Goal: Use online tool/utility

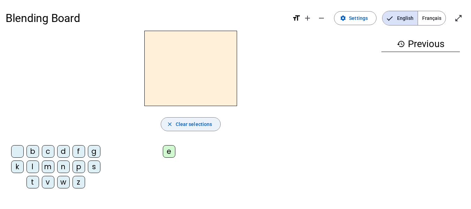
click at [166, 117] on span "button" at bounding box center [191, 124] width 60 height 17
click at [171, 118] on span "button" at bounding box center [191, 124] width 60 height 17
click at [163, 120] on span "button" at bounding box center [191, 124] width 60 height 17
click at [161, 130] on span "button" at bounding box center [191, 124] width 60 height 17
click at [156, 138] on div "close Clear selections b c d f g k l m n p s t v w z e" at bounding box center [191, 112] width 370 height 163
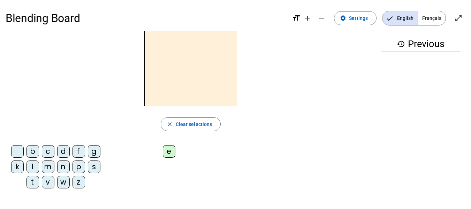
click at [171, 155] on div "e" at bounding box center [169, 151] width 13 height 13
click at [50, 165] on div "m" at bounding box center [48, 166] width 13 height 13
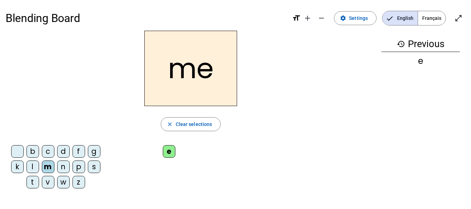
click at [36, 167] on div "l" at bounding box center [33, 166] width 13 height 13
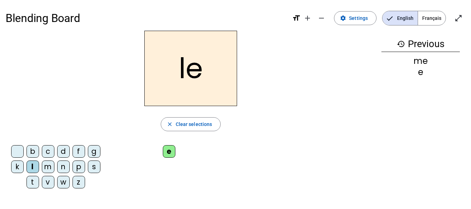
click at [47, 181] on div "v" at bounding box center [48, 182] width 13 height 13
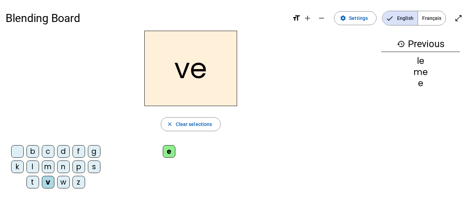
click at [95, 164] on div "s" at bounding box center [94, 166] width 13 height 13
click at [63, 165] on div "n" at bounding box center [63, 166] width 13 height 13
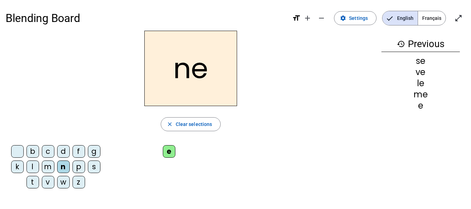
click at [34, 179] on div "t" at bounding box center [33, 182] width 13 height 13
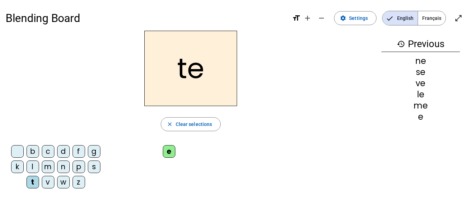
click at [78, 181] on div "z" at bounding box center [79, 182] width 13 height 13
click at [35, 151] on div "b" at bounding box center [33, 151] width 13 height 13
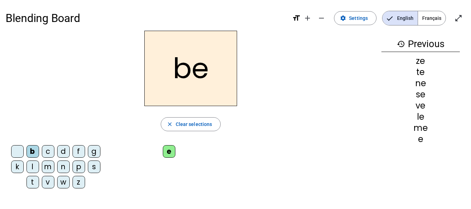
click at [47, 151] on div "c" at bounding box center [48, 151] width 13 height 13
click at [286, 173] on div "b c d f g k l m n p s t v w z e" at bounding box center [191, 168] width 370 height 52
click at [287, 176] on div "b c d f g k l m n p s t v w z e" at bounding box center [191, 168] width 370 height 52
